Goal: Contribute content: Add original content to the website for others to see

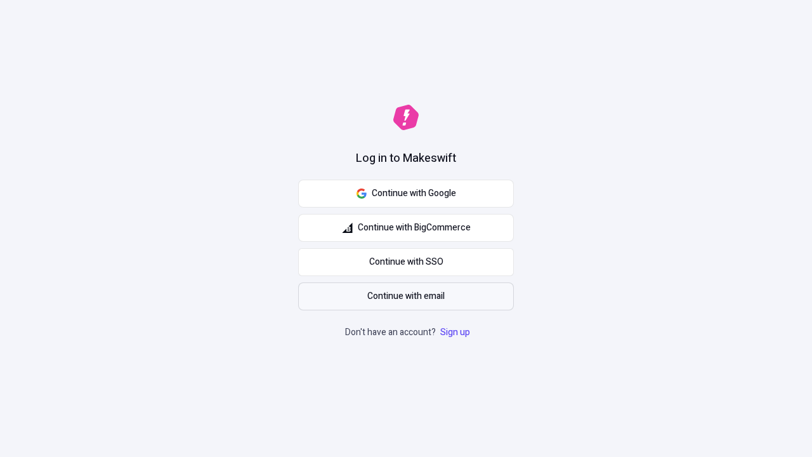
click at [406, 296] on span "Continue with email" at bounding box center [405, 296] width 77 height 14
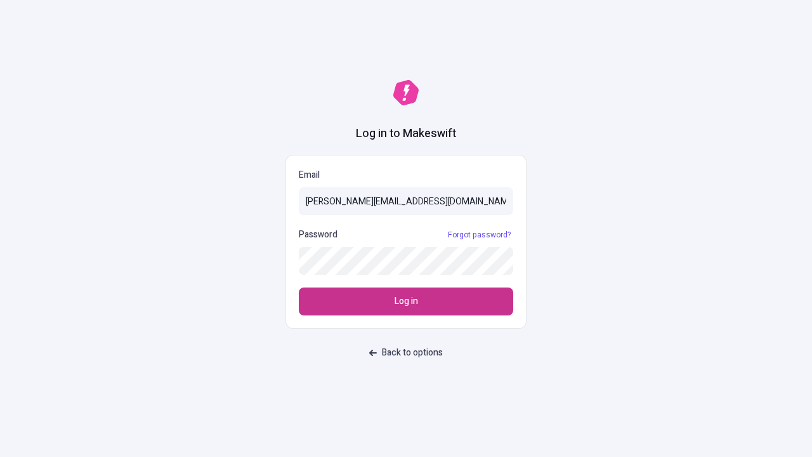
click at [406, 301] on span "Log in" at bounding box center [405, 301] width 23 height 14
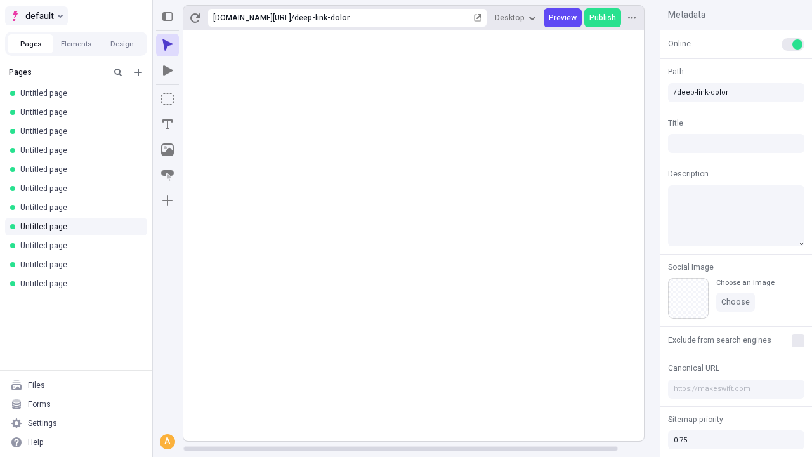
click at [36, 16] on span "default" at bounding box center [39, 15] width 29 height 15
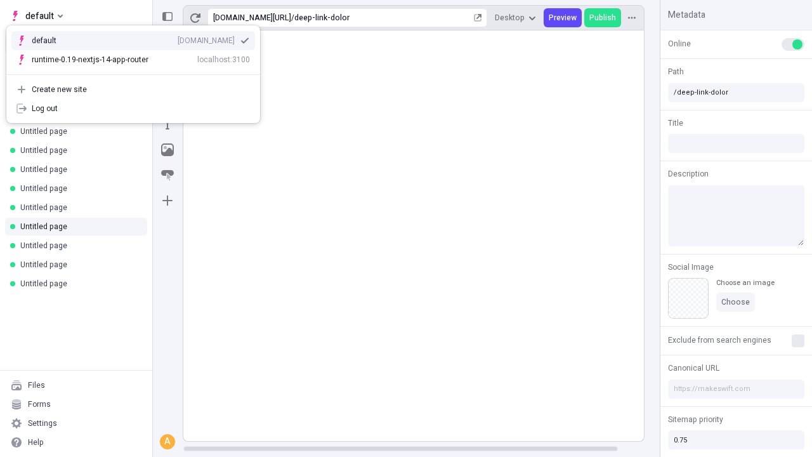
click at [178, 38] on div "[DOMAIN_NAME]" at bounding box center [206, 41] width 57 height 10
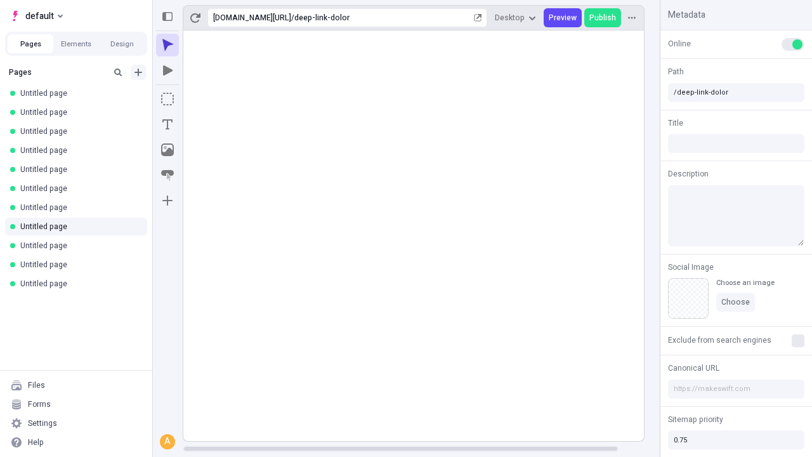
click at [138, 72] on icon "Add new" at bounding box center [138, 72] width 8 height 8
click at [205, 98] on span "Blank page" at bounding box center [213, 98] width 79 height 10
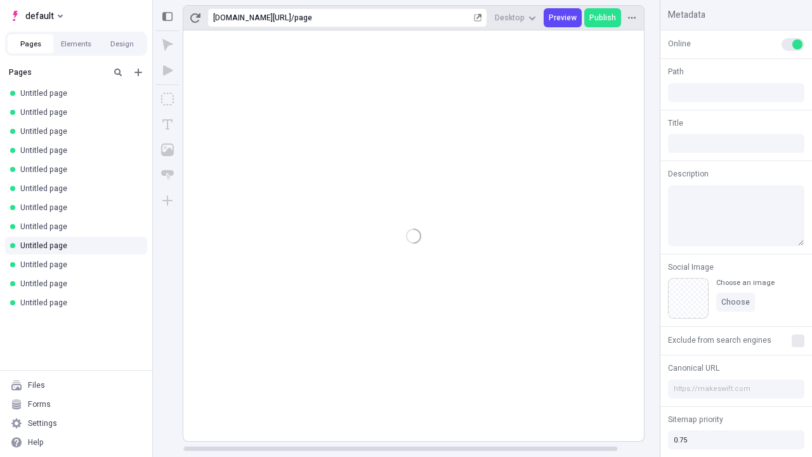
type input "/page"
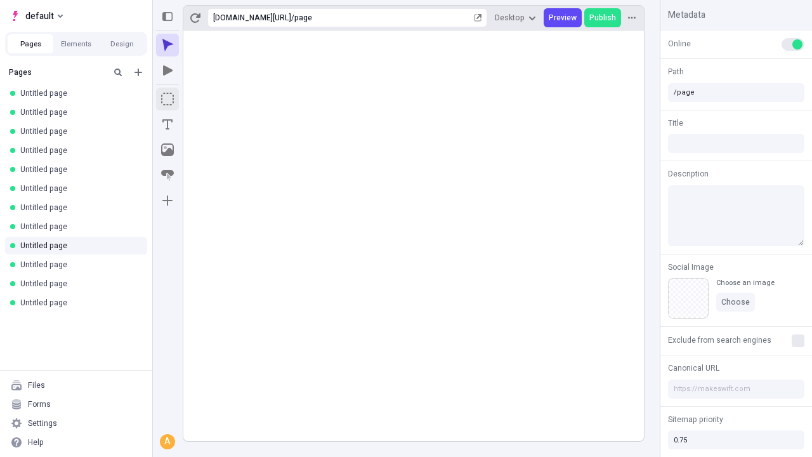
click at [167, 99] on icon "Box" at bounding box center [167, 99] width 13 height 13
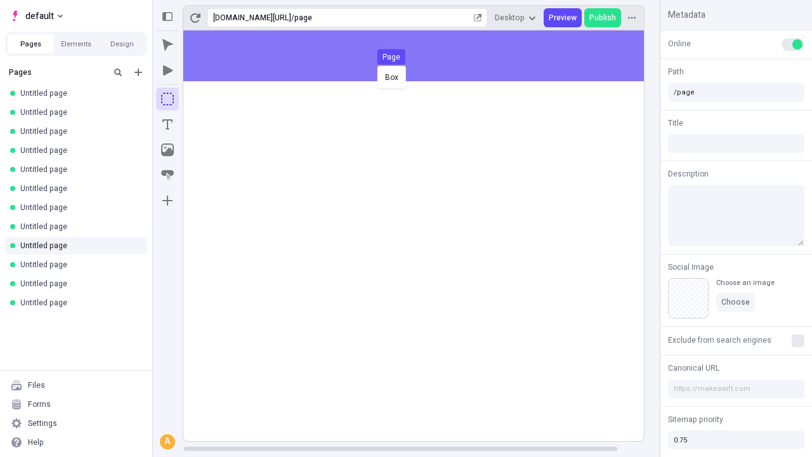
click at [426, 56] on div "Box Page" at bounding box center [406, 228] width 812 height 457
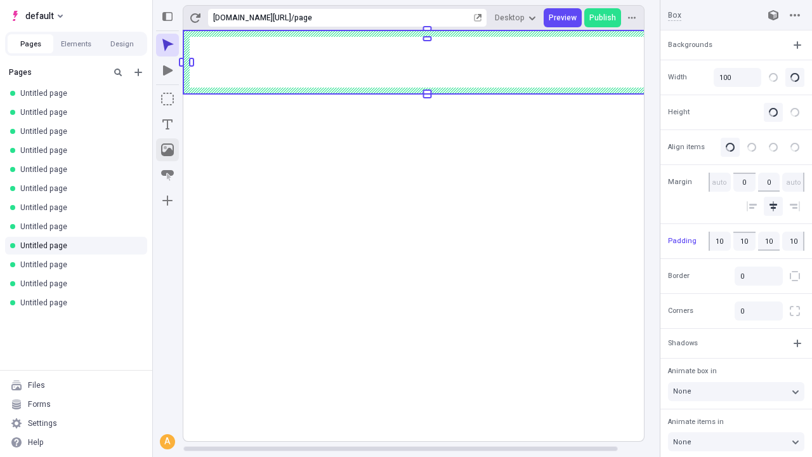
click at [167, 150] on icon "Image" at bounding box center [167, 149] width 13 height 13
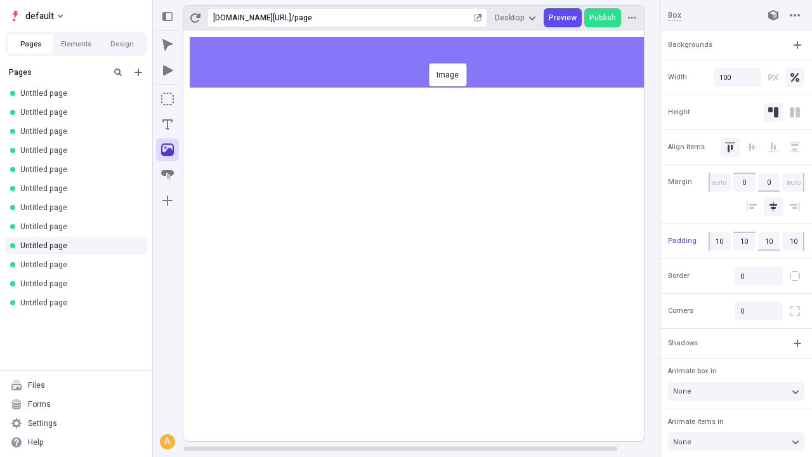
click at [426, 62] on div "Image" at bounding box center [406, 228] width 812 height 457
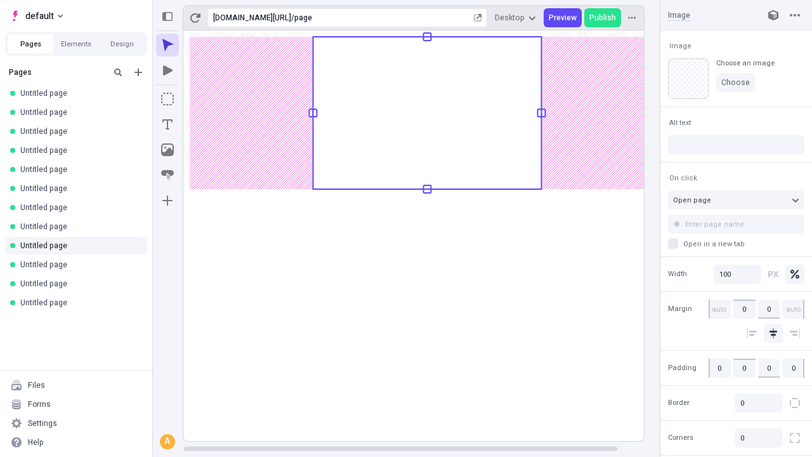
click at [167, 124] on icon "Text" at bounding box center [167, 124] width 10 height 10
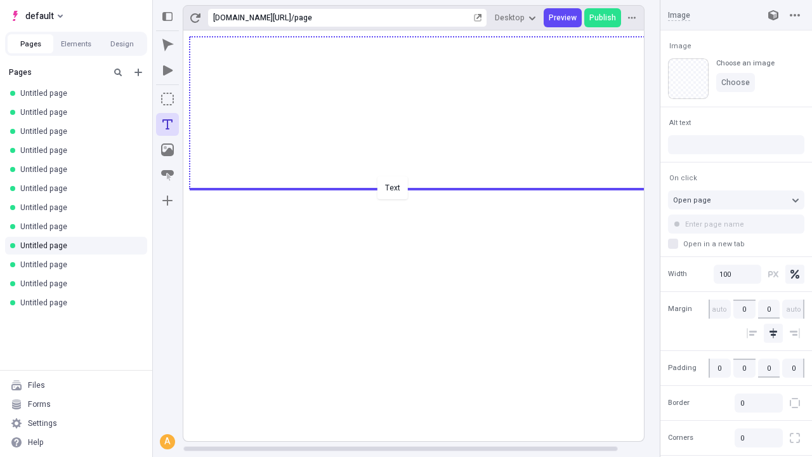
click at [426, 188] on div "Text" at bounding box center [406, 228] width 812 height 457
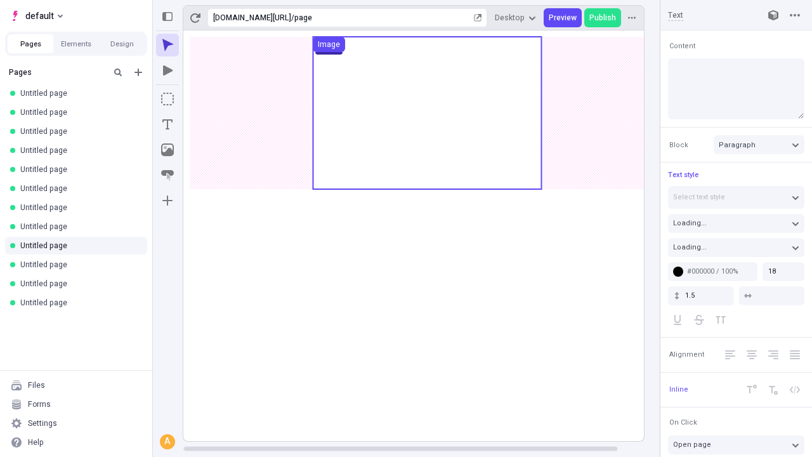
type textarea "Efficiently reintermediate parallel convergence, to seamlessly generate coopera…"
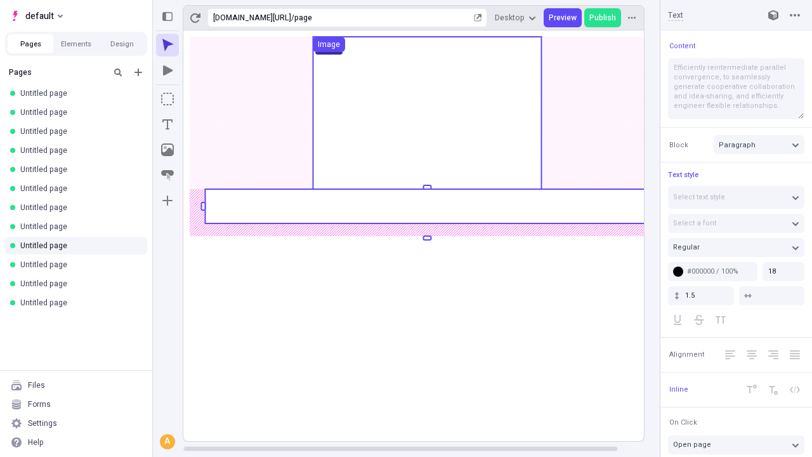
click at [426, 206] on rect at bounding box center [427, 206] width 444 height 34
click at [426, 206] on rect at bounding box center [427, 235] width 488 height 410
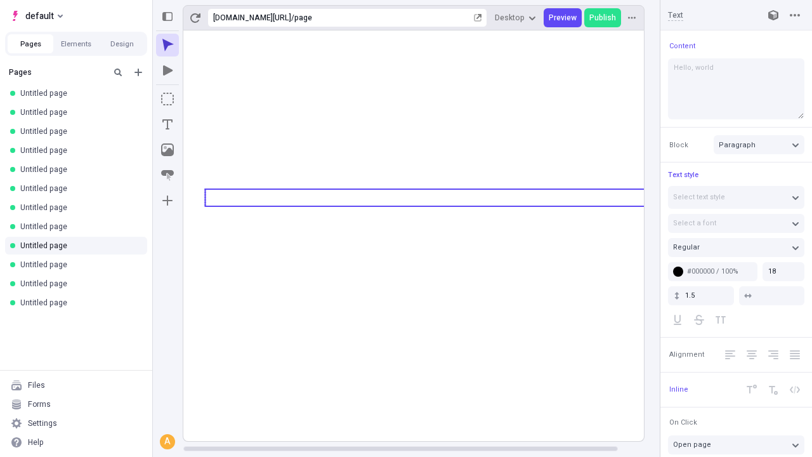
type textarea "Hello, world!"
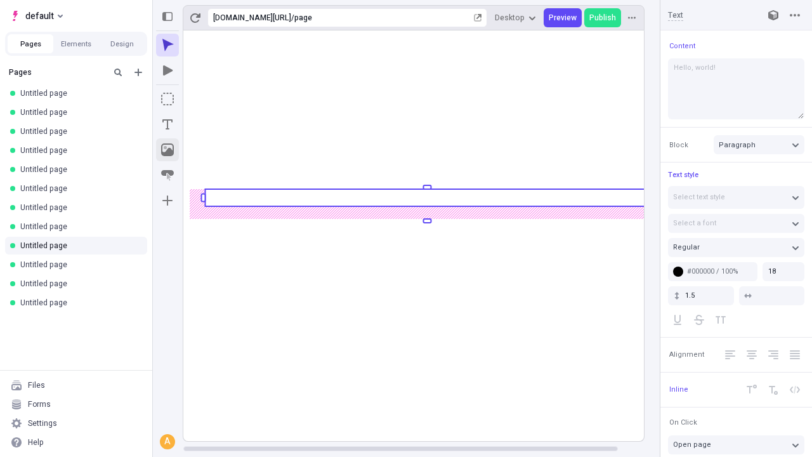
click at [167, 150] on icon "Image" at bounding box center [167, 149] width 13 height 13
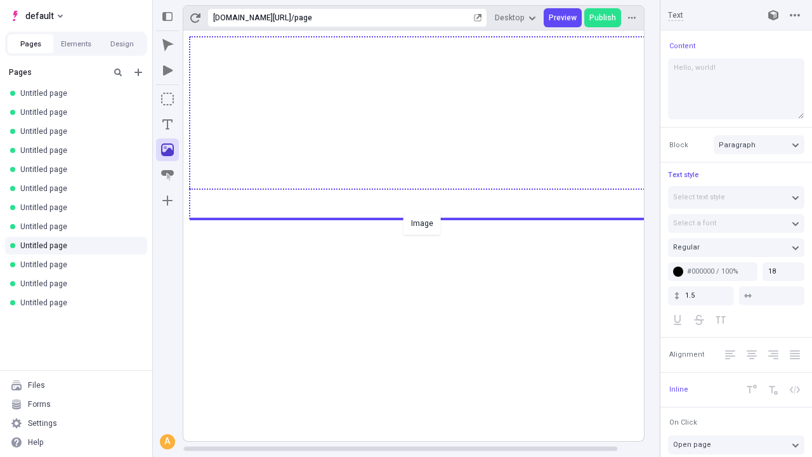
click at [426, 217] on div "Image" at bounding box center [406, 228] width 812 height 457
